Goal: Task Accomplishment & Management: Manage account settings

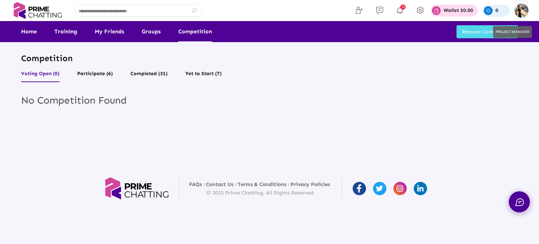
click at [523, 8] on img at bounding box center [522, 11] width 14 height 14
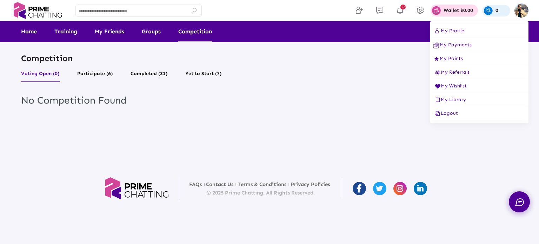
click at [453, 116] on span "Logout" at bounding box center [446, 113] width 25 height 6
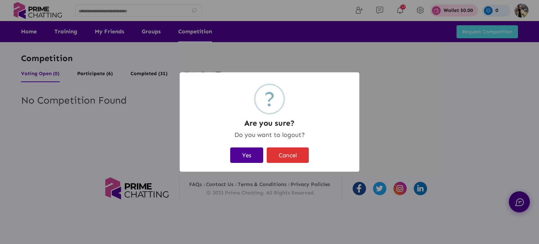
click at [253, 159] on button "Yes" at bounding box center [246, 155] width 33 height 15
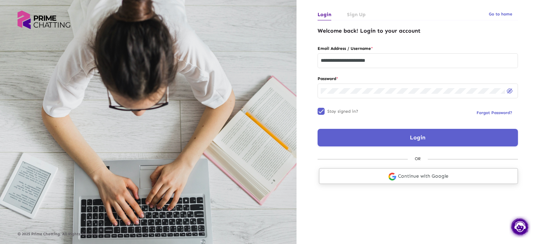
click at [416, 176] on link "Continue with Google" at bounding box center [418, 176] width 199 height 16
